Goal: Task Accomplishment & Management: Use online tool/utility

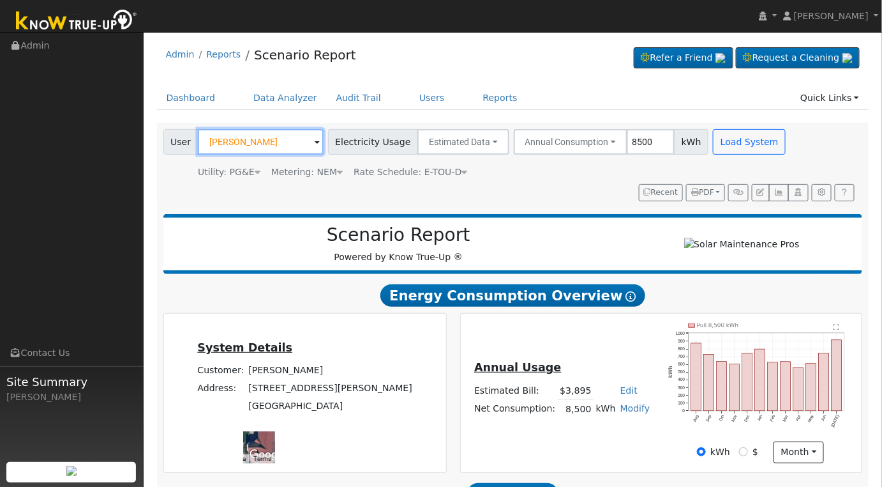
click at [290, 141] on input "Hailey Van Sickle" at bounding box center [261, 142] width 126 height 26
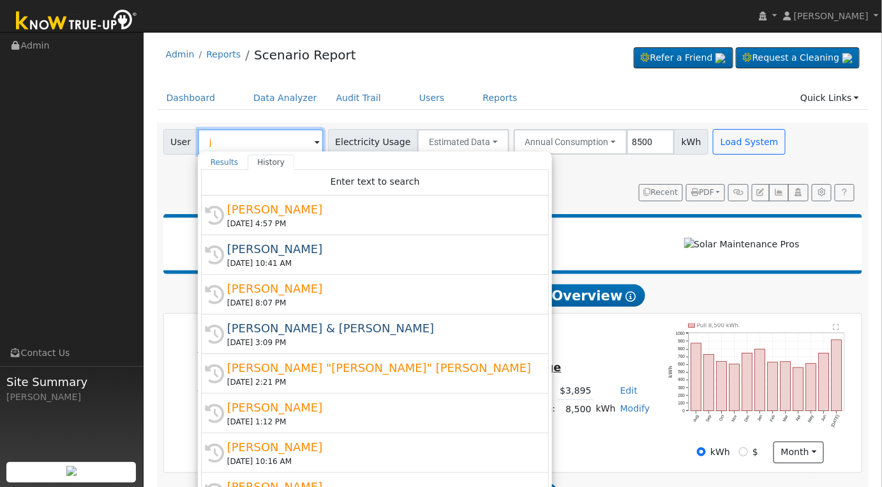
click at [290, 140] on input "j" at bounding box center [261, 142] width 126 height 26
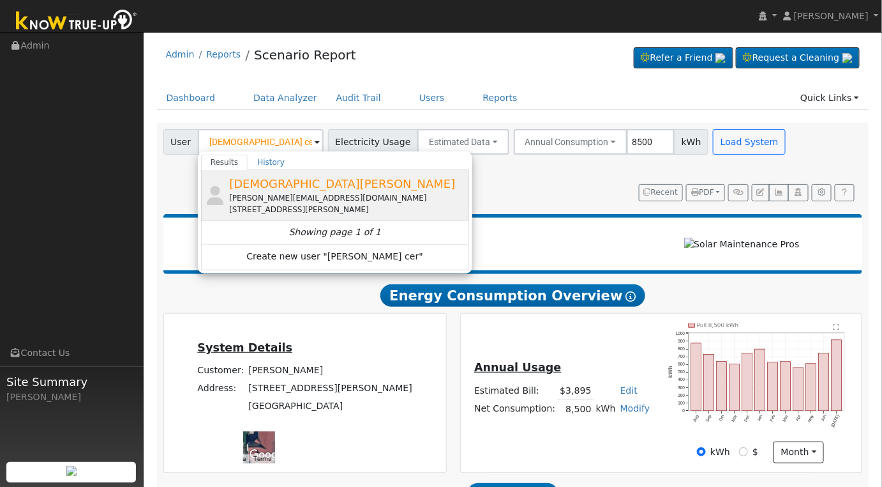
click at [313, 202] on div "[PERSON_NAME][EMAIL_ADDRESS][DOMAIN_NAME]" at bounding box center [347, 197] width 237 height 11
type input "[DEMOGRAPHIC_DATA][PERSON_NAME]"
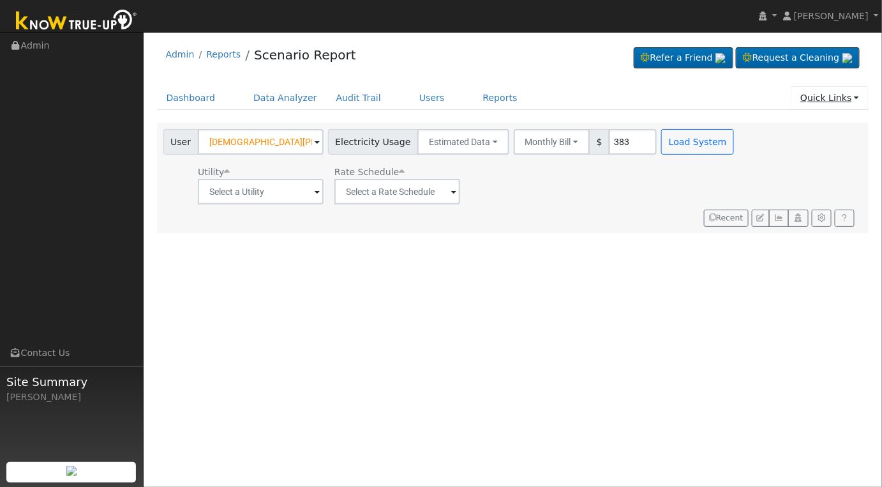
click at [854, 104] on link "Quick Links" at bounding box center [830, 98] width 78 height 24
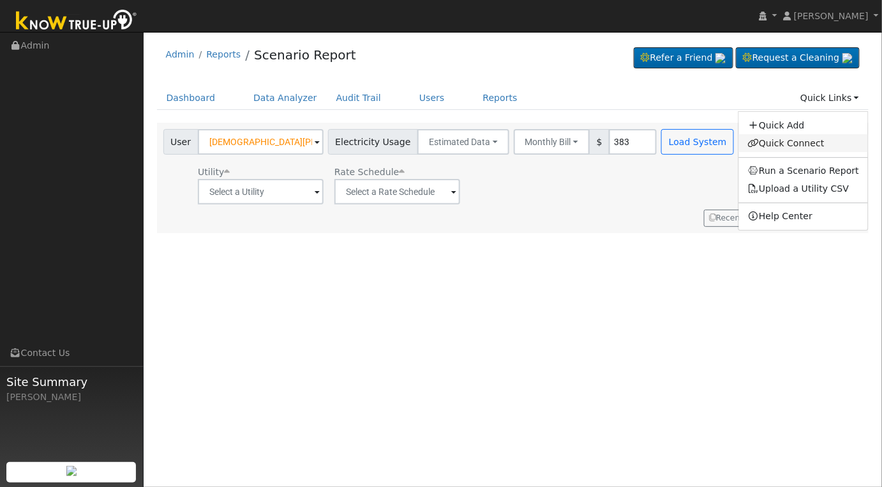
click at [794, 144] on link "Quick Connect" at bounding box center [804, 143] width 130 height 18
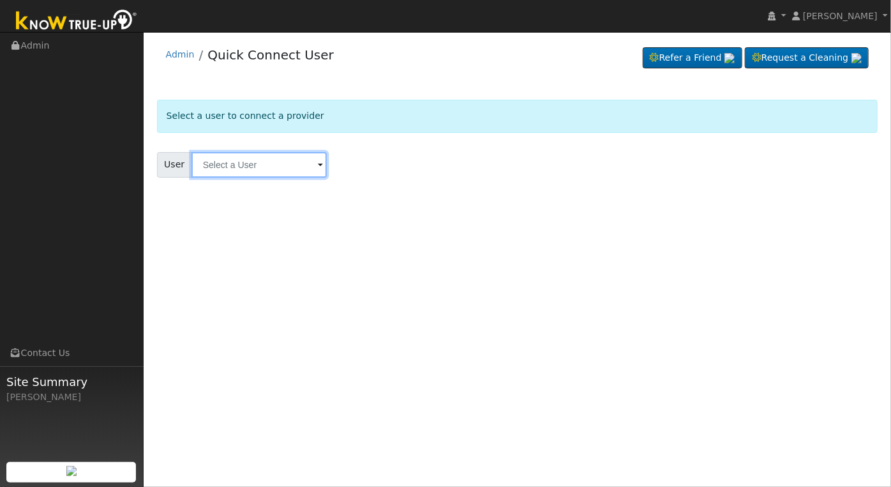
click at [277, 171] on input "text" at bounding box center [259, 165] width 135 height 26
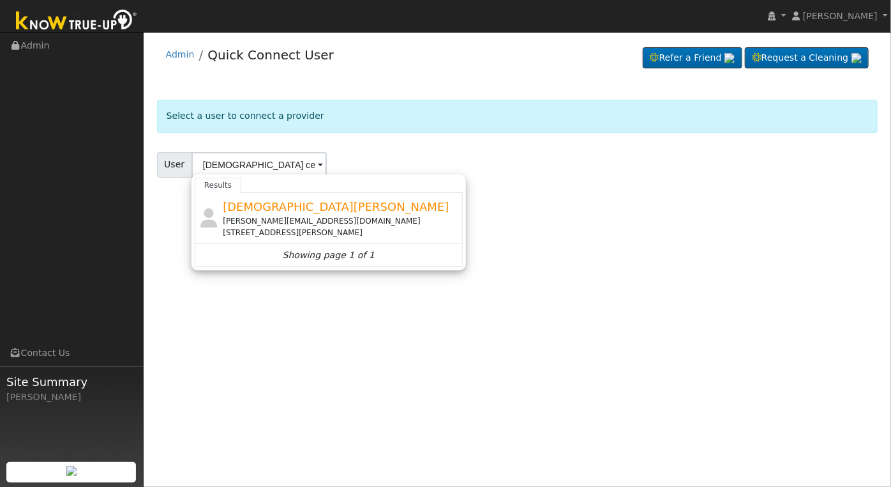
click at [361, 216] on div "[PERSON_NAME][EMAIL_ADDRESS][DOMAIN_NAME]" at bounding box center [341, 220] width 237 height 11
type input "[DEMOGRAPHIC_DATA][PERSON_NAME]"
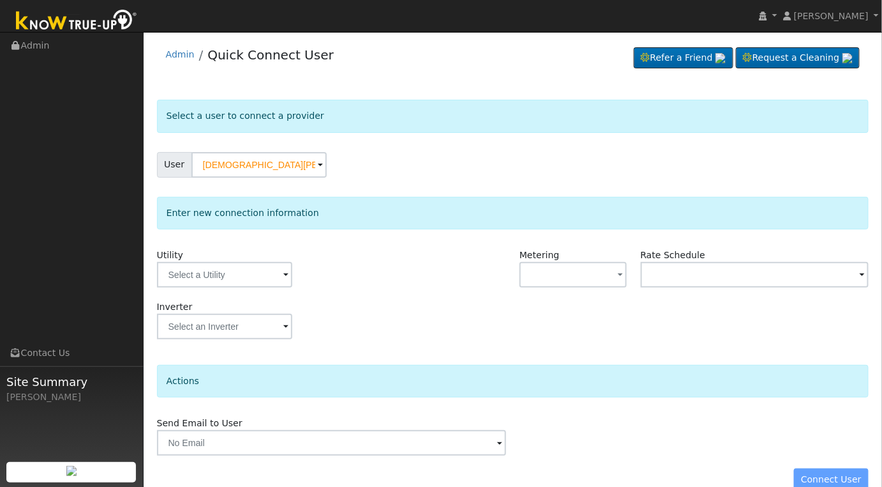
click at [284, 274] on span at bounding box center [286, 275] width 5 height 15
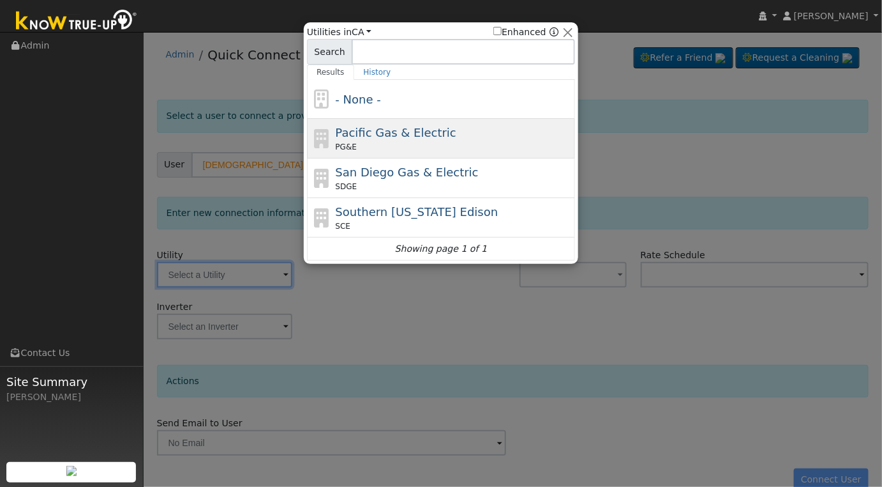
click at [475, 151] on div "PG&E" at bounding box center [454, 146] width 237 height 11
type input "PG&E"
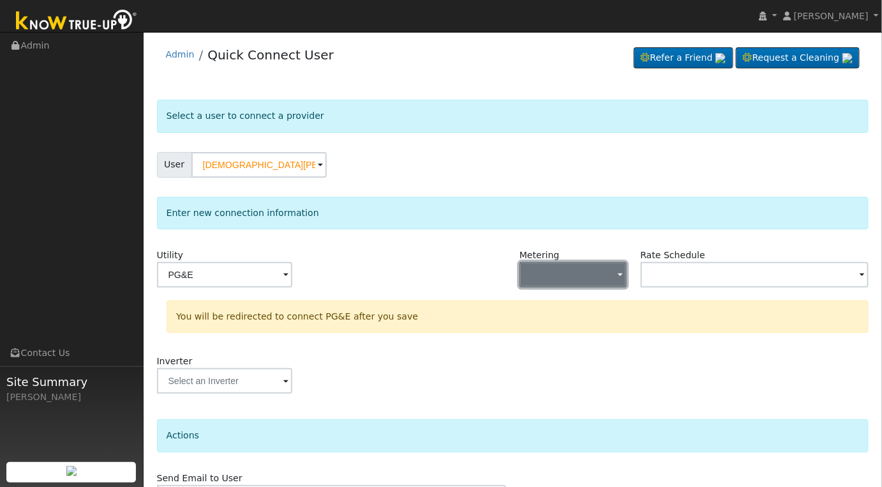
click at [618, 278] on button "button" at bounding box center [573, 275] width 107 height 26
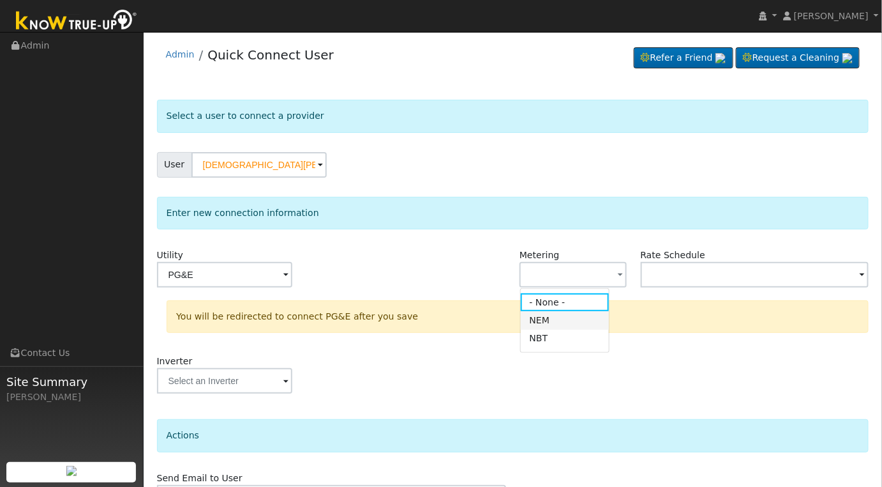
click at [568, 321] on link "NEM" at bounding box center [565, 320] width 89 height 18
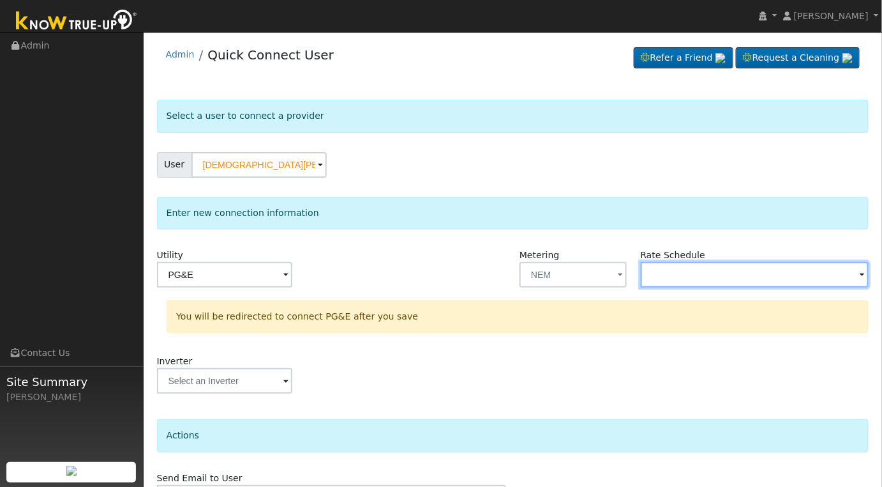
click at [292, 275] on input "text" at bounding box center [224, 275] width 135 height 26
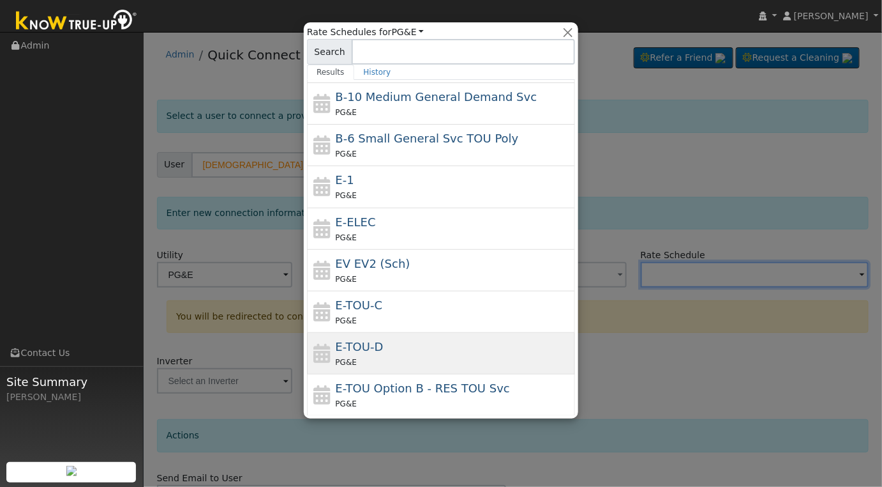
scroll to position [98, 0]
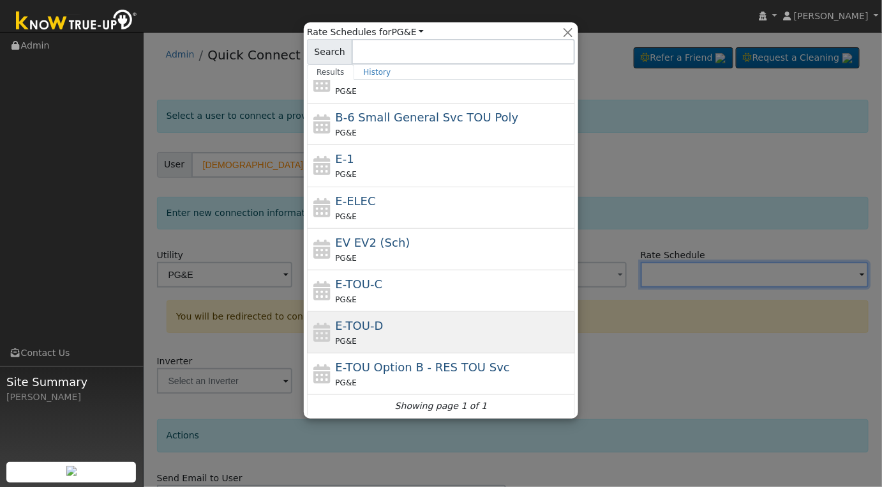
click at [480, 337] on div "PG&E" at bounding box center [454, 340] width 237 height 13
type input "E-TOU-D"
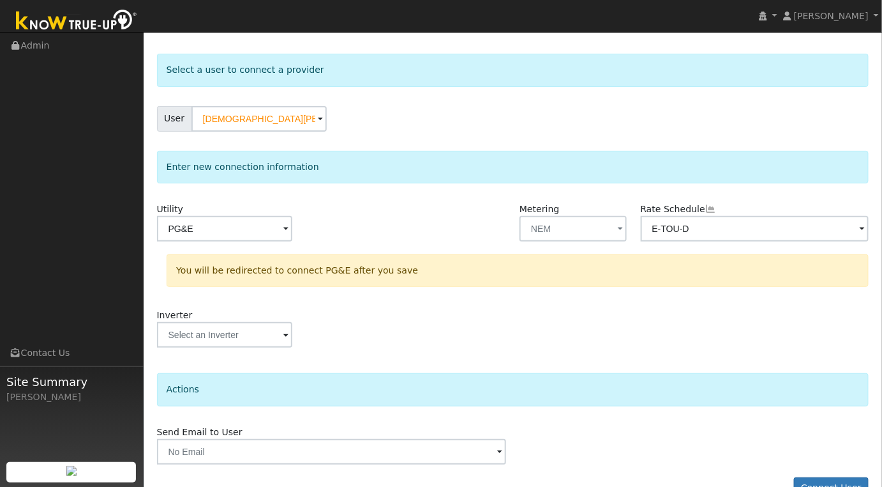
scroll to position [75, 0]
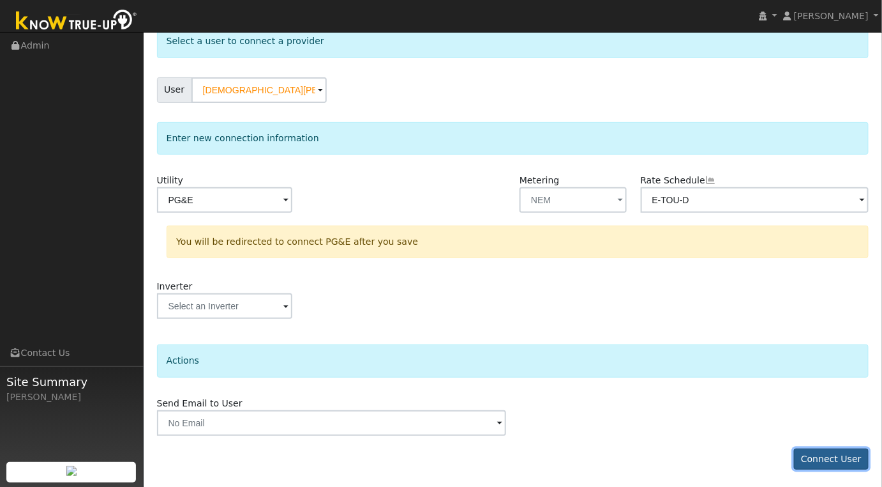
click at [838, 456] on button "Connect User" at bounding box center [831, 459] width 75 height 22
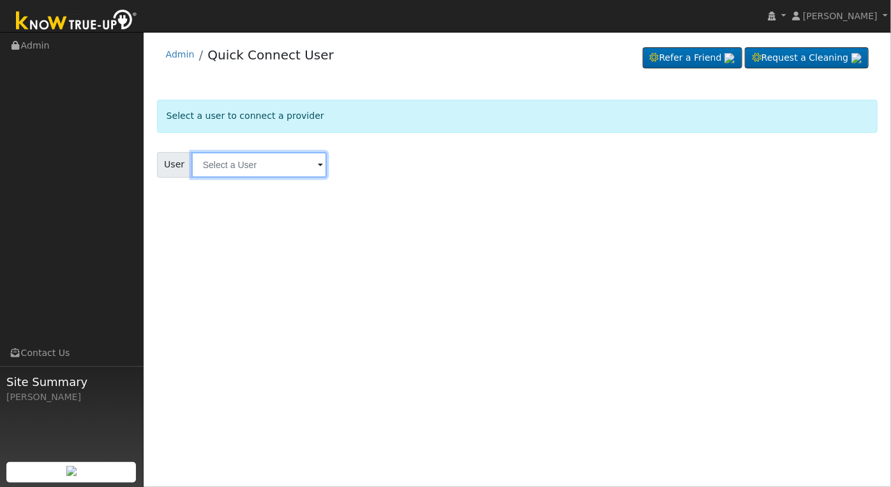
click at [262, 166] on input "text" at bounding box center [259, 165] width 135 height 26
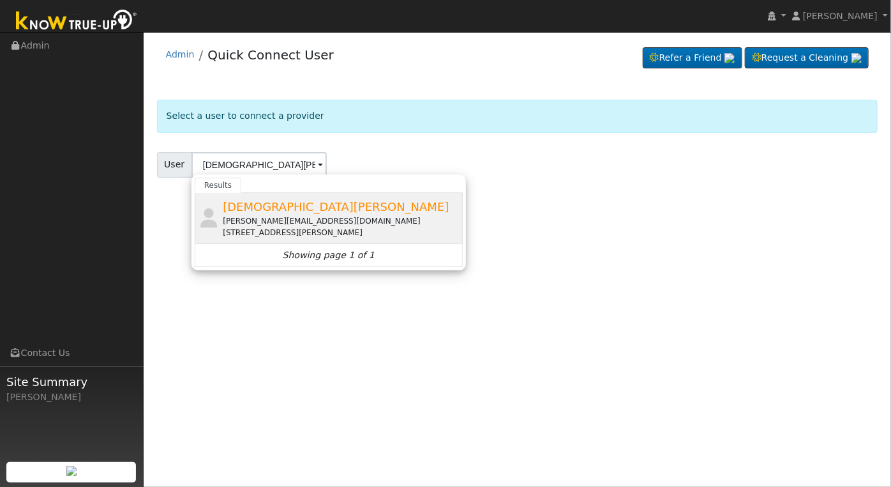
click at [360, 220] on div "cervantes.jesse91@yahoo.com" at bounding box center [341, 220] width 237 height 11
type input "[DEMOGRAPHIC_DATA][PERSON_NAME]"
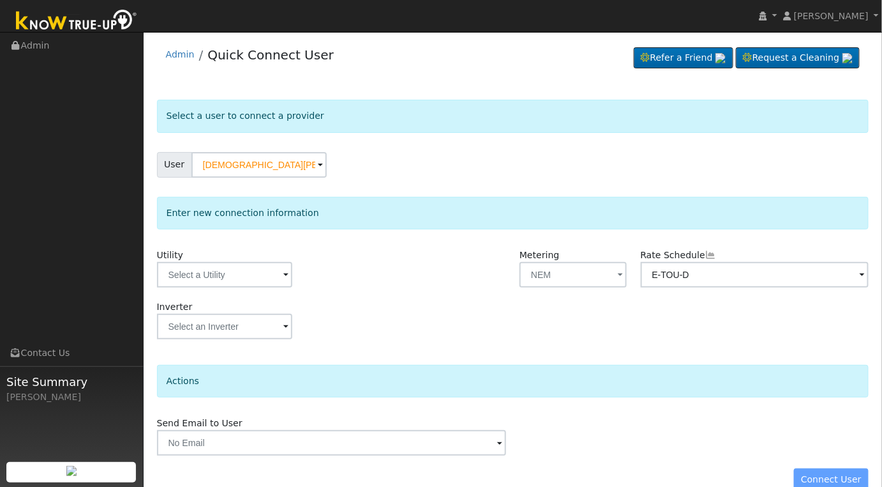
click at [286, 268] on span at bounding box center [286, 275] width 5 height 15
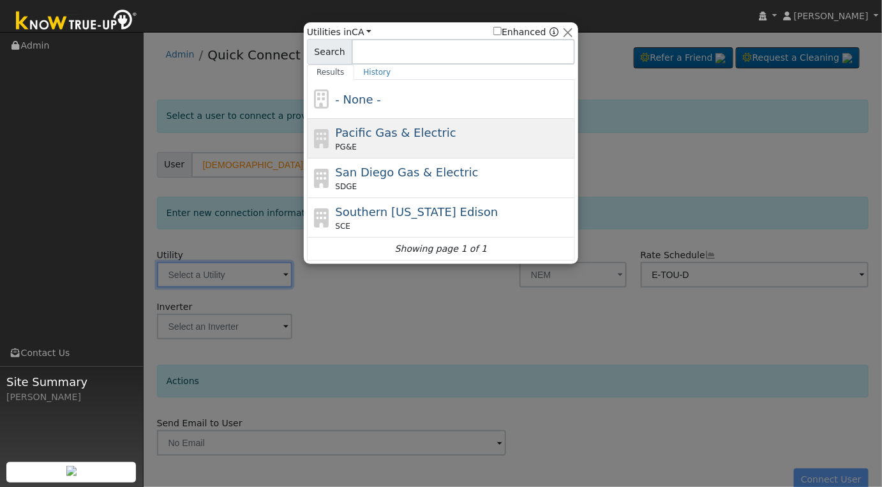
click at [425, 139] on span "Pacific Gas & Electric" at bounding box center [396, 132] width 121 height 13
type input "PG&E"
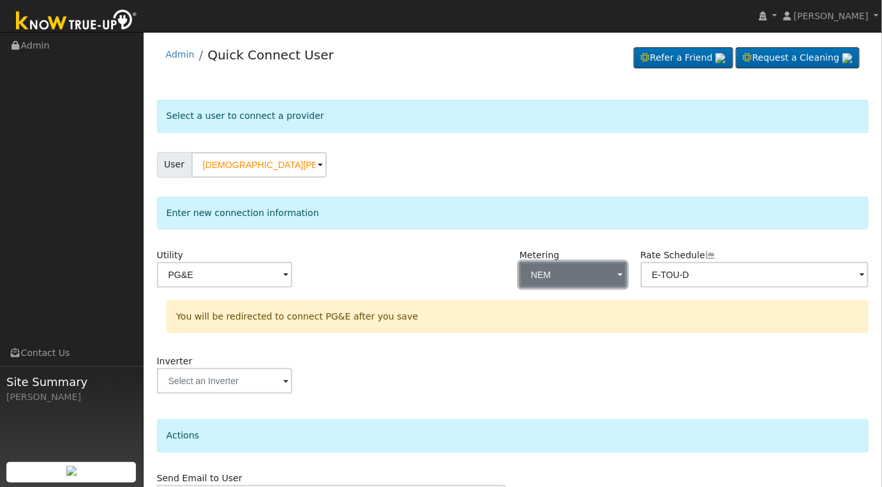
click at [613, 273] on button "NEM" at bounding box center [573, 275] width 107 height 26
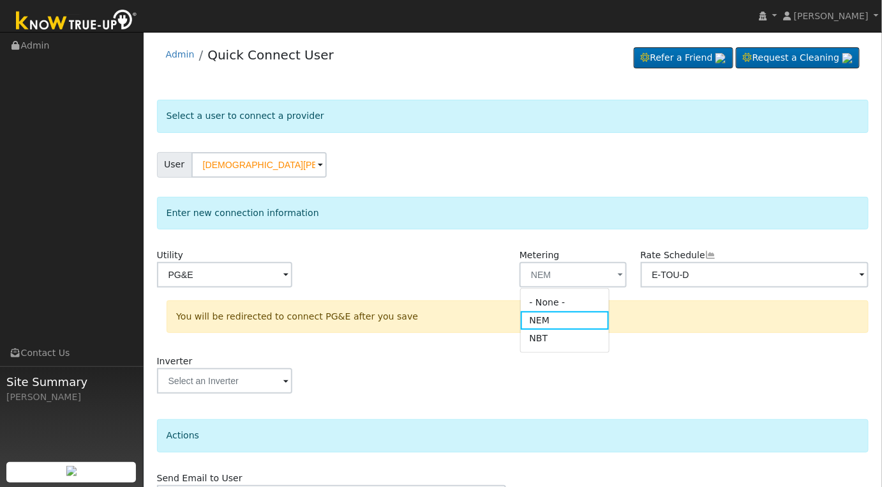
click at [567, 320] on link "NEM" at bounding box center [565, 320] width 89 height 18
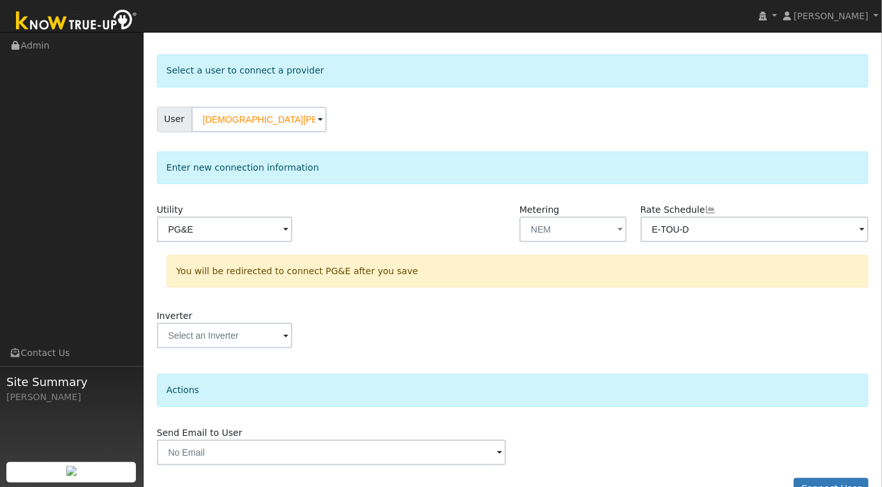
scroll to position [75, 0]
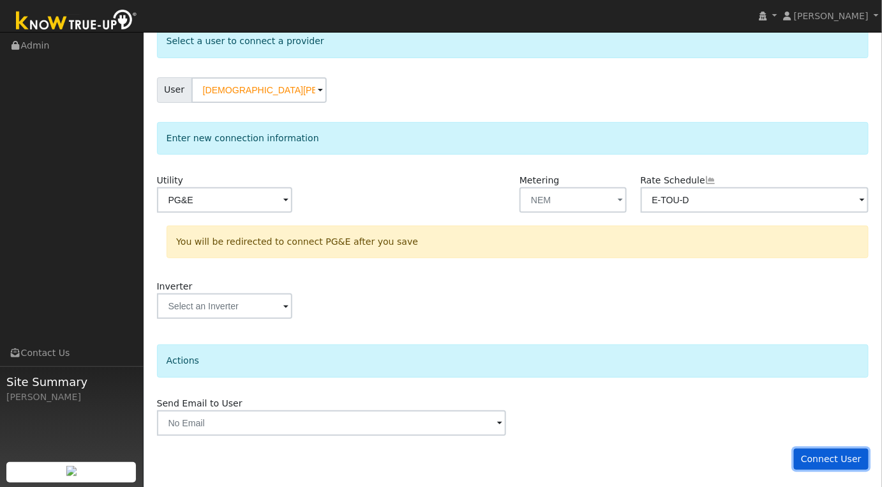
click at [836, 455] on button "Connect User" at bounding box center [831, 459] width 75 height 22
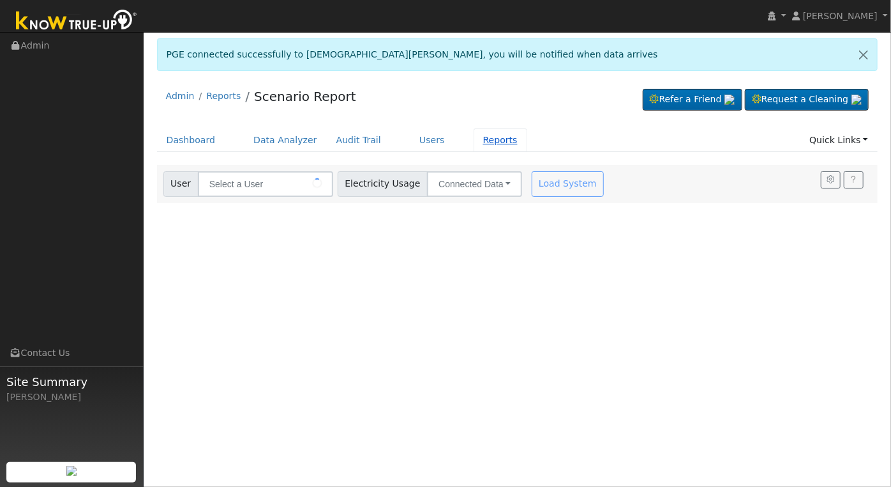
type input "[DEMOGRAPHIC_DATA][PERSON_NAME]"
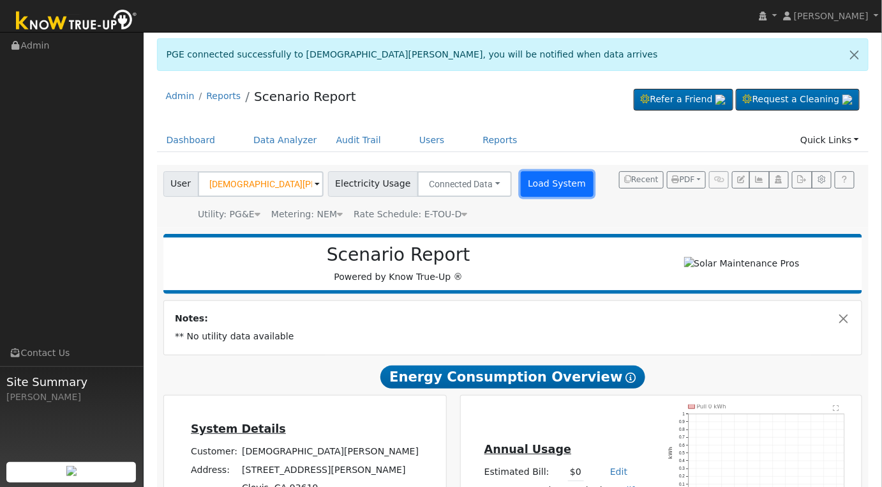
click at [537, 185] on button "Load System" at bounding box center [557, 184] width 73 height 26
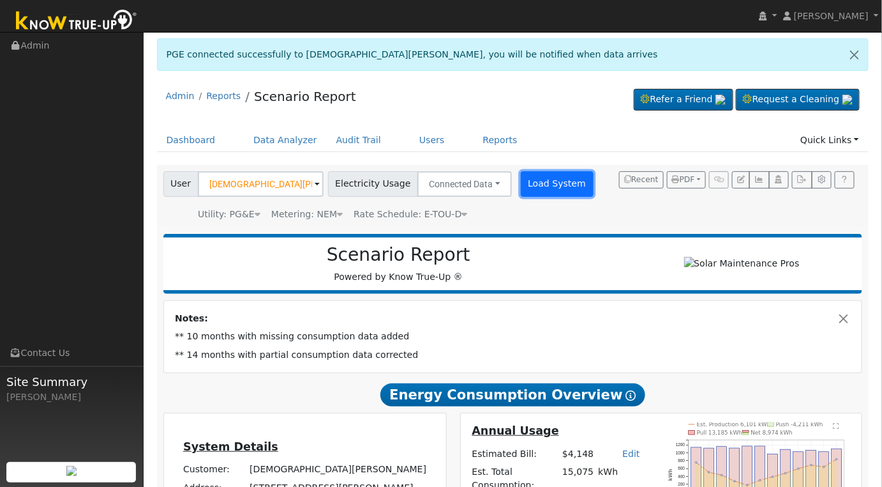
click at [535, 175] on button "Load System" at bounding box center [557, 184] width 73 height 26
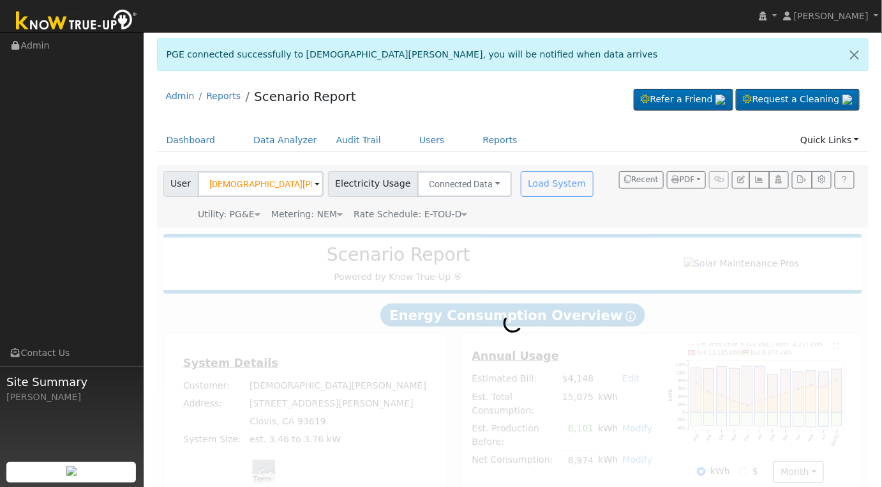
radio input "true"
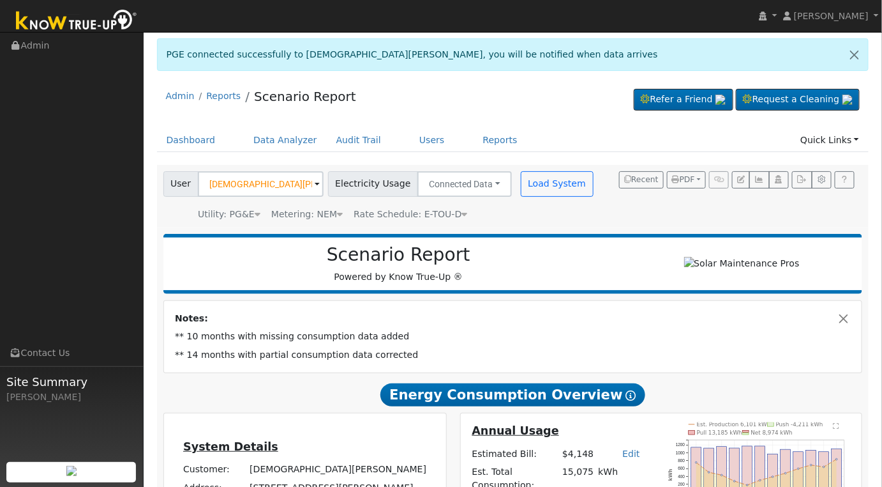
scroll to position [213, 0]
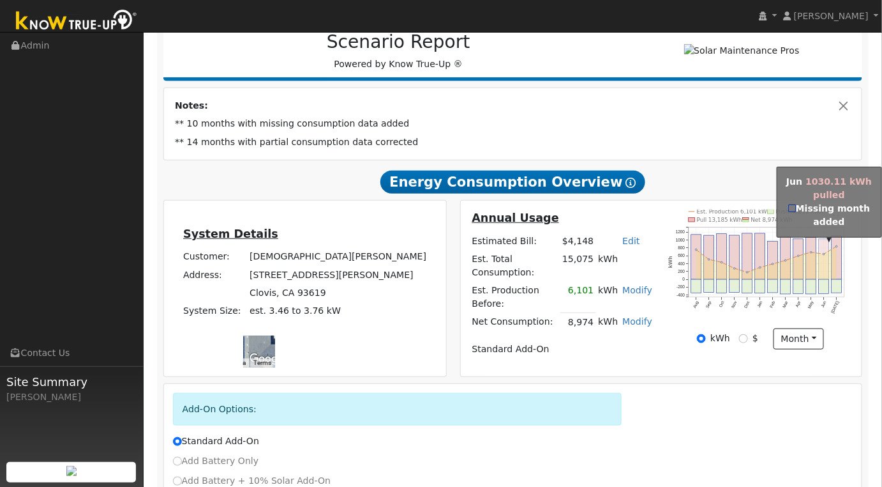
click at [827, 273] on rect "onclick=""" at bounding box center [824, 259] width 10 height 40
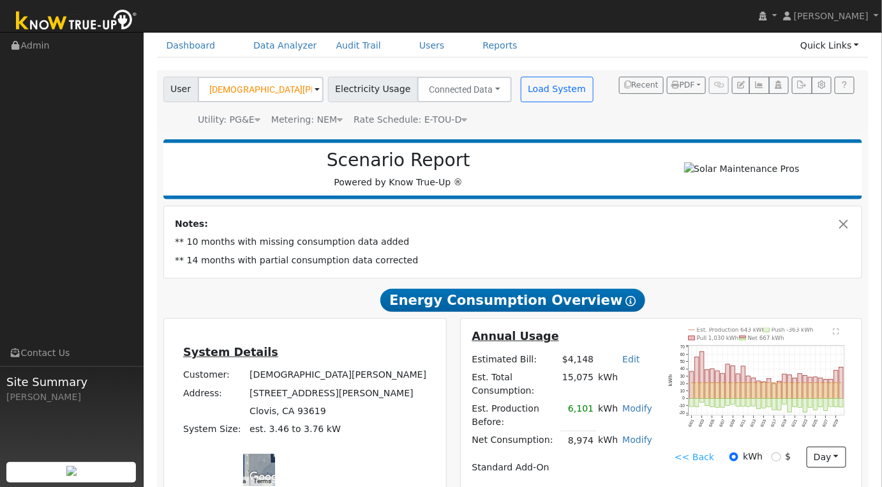
scroll to position [307, 0]
